Goal: Navigation & Orientation: Find specific page/section

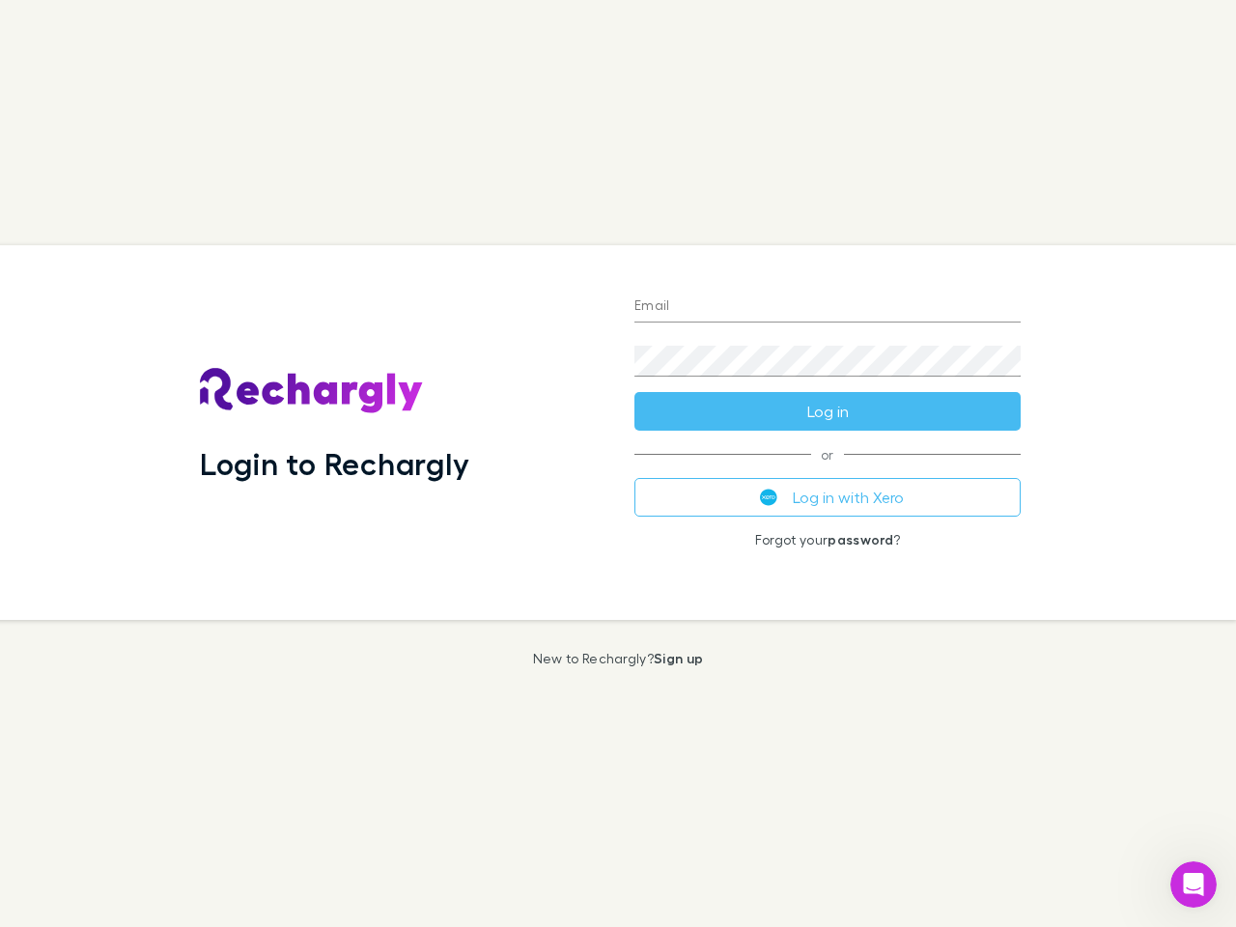
click at [618, 463] on div "Login to Rechargly" at bounding box center [401, 432] width 434 height 375
click at [827, 307] on input "Email" at bounding box center [827, 307] width 386 height 31
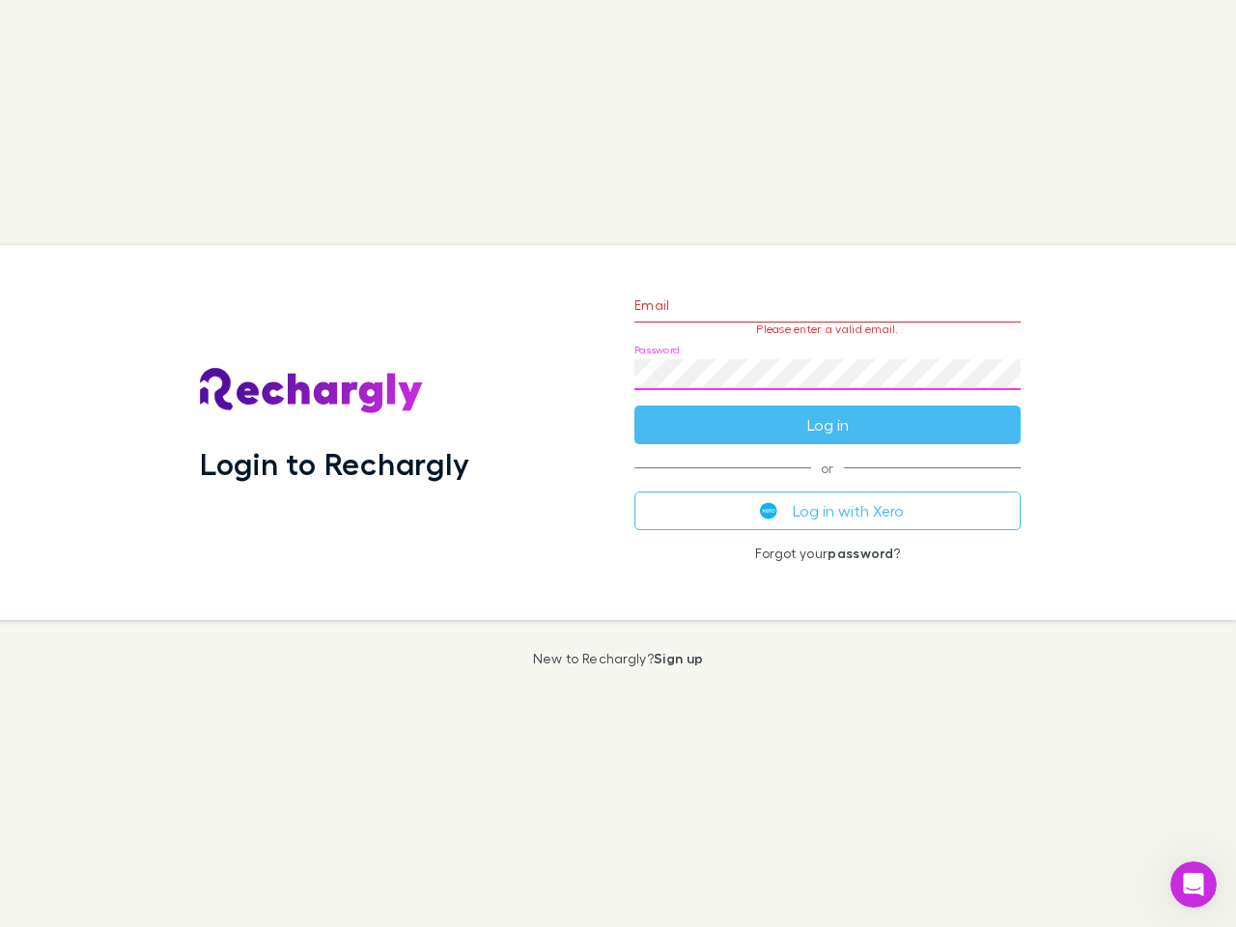
click at [827, 411] on form "Email Please enter a valid email. Password Log in" at bounding box center [827, 360] width 386 height 168
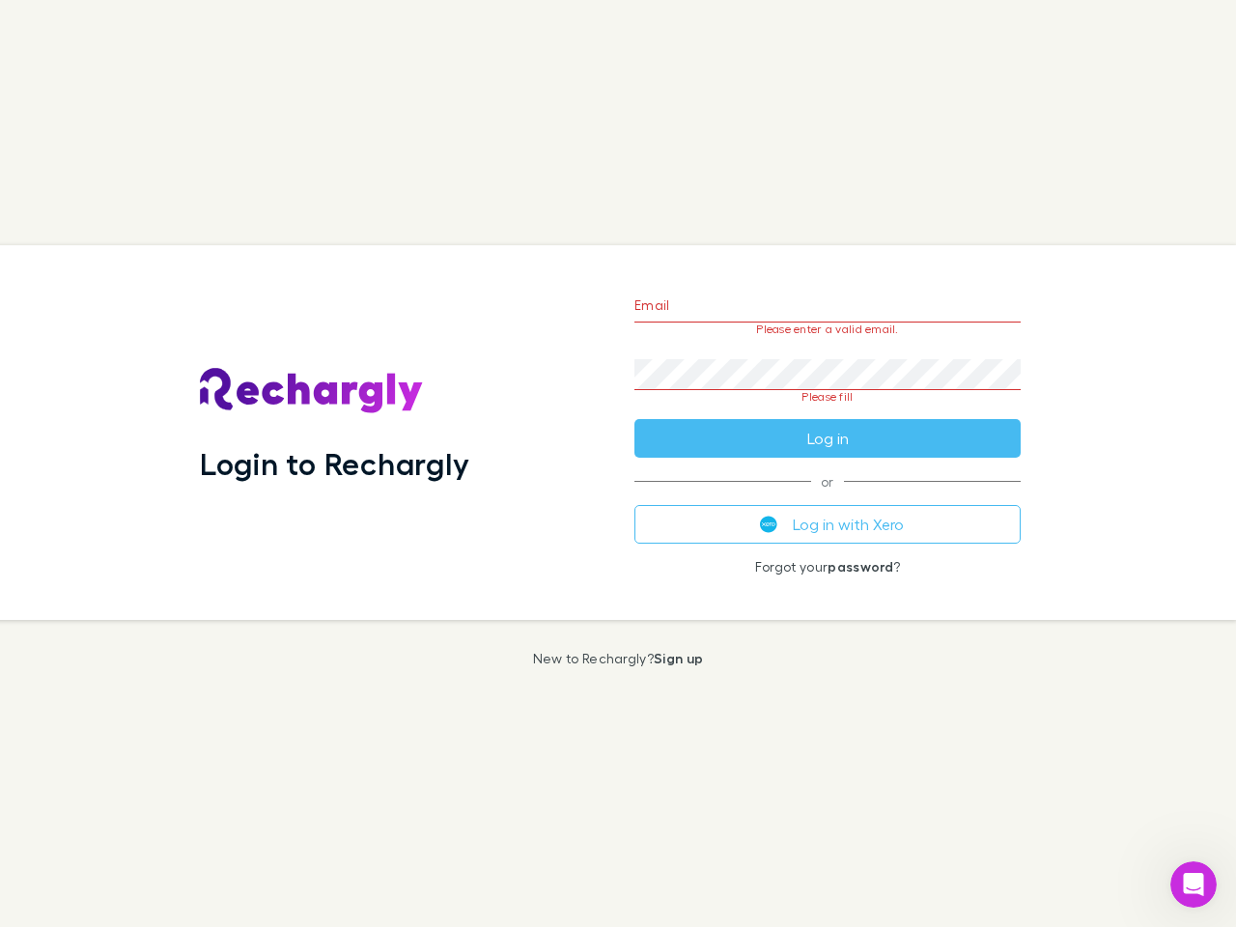
click at [827, 497] on div "Email Please enter a valid email. Password Please fill Log in or Log in with Xe…" at bounding box center [827, 432] width 417 height 375
click at [1193, 884] on icon "Open Intercom Messenger" at bounding box center [1194, 885] width 32 height 32
